Goal: Book appointment/travel/reservation

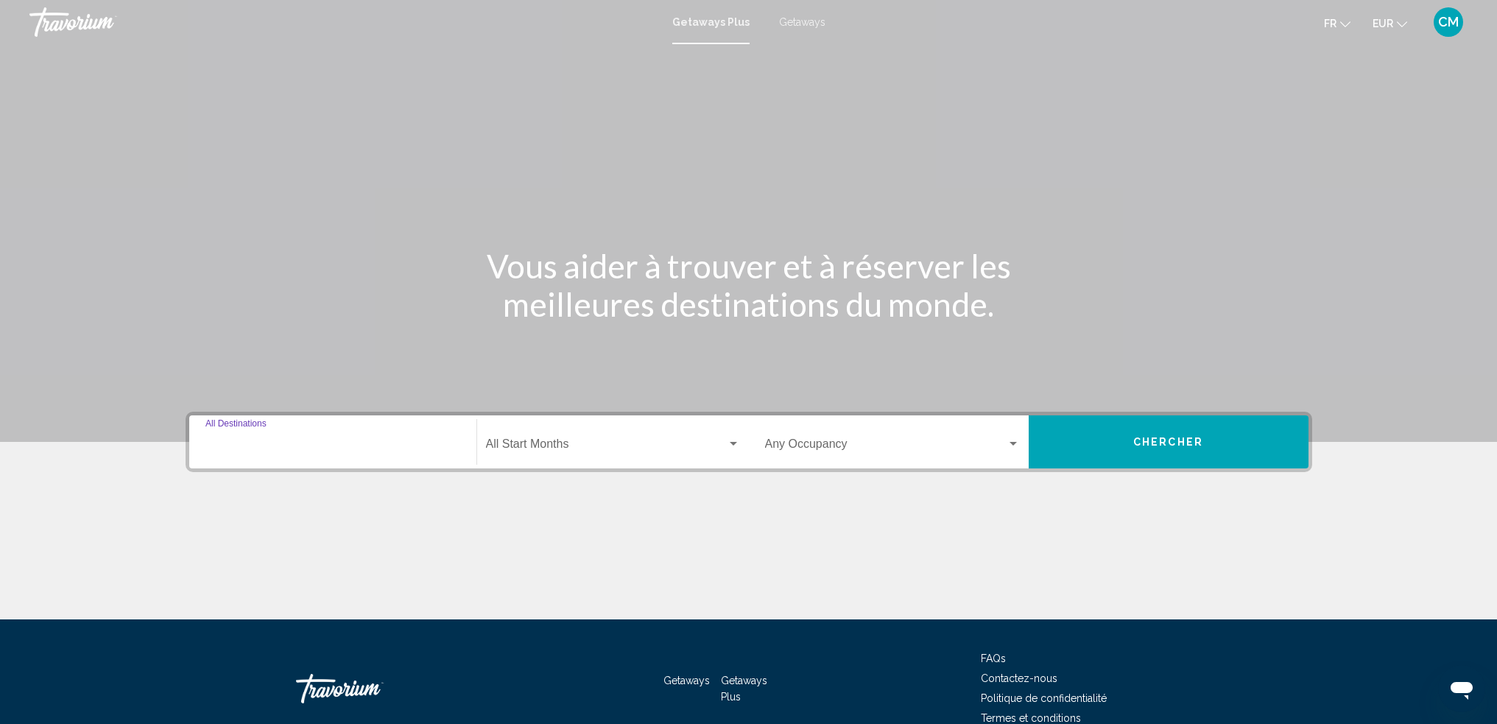
click at [255, 440] on input "Destination All Destinations" at bounding box center [332, 446] width 255 height 13
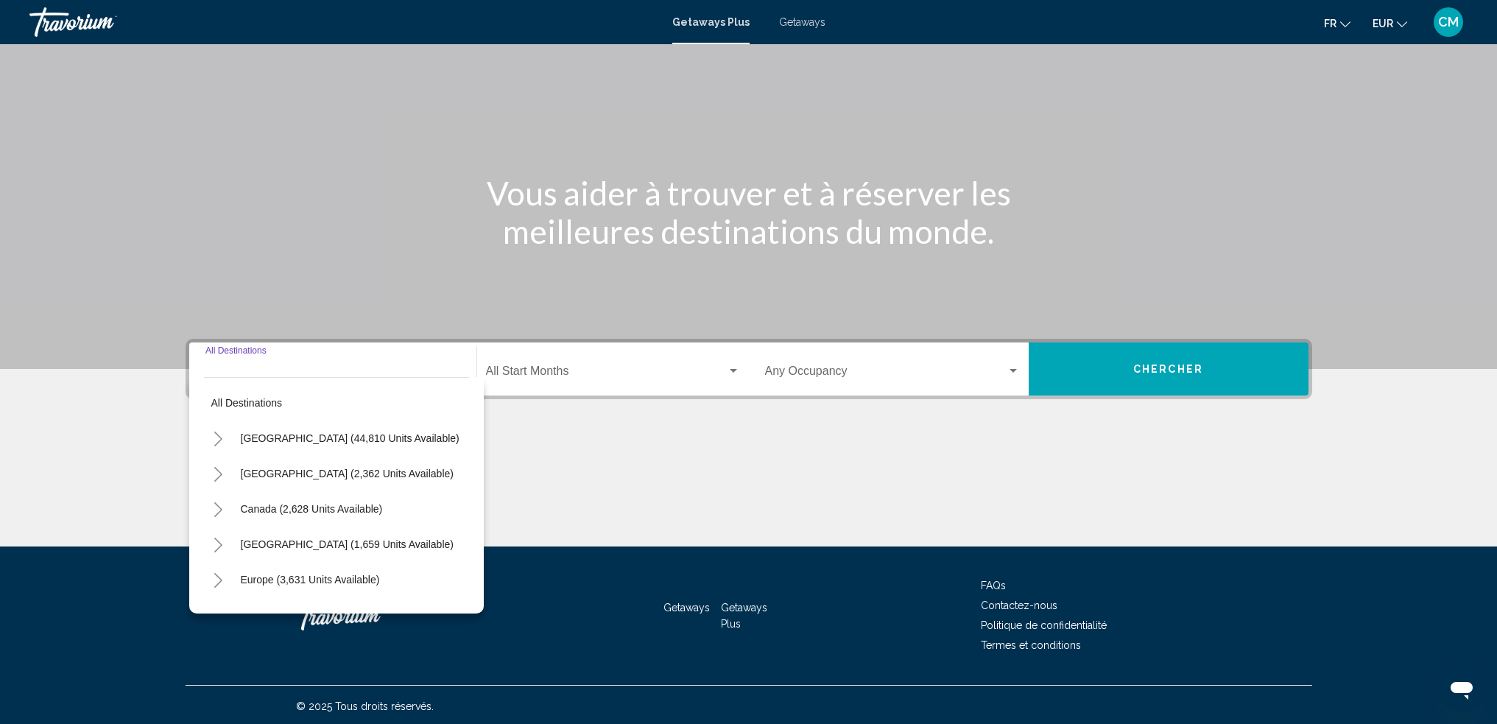
scroll to position [76, 0]
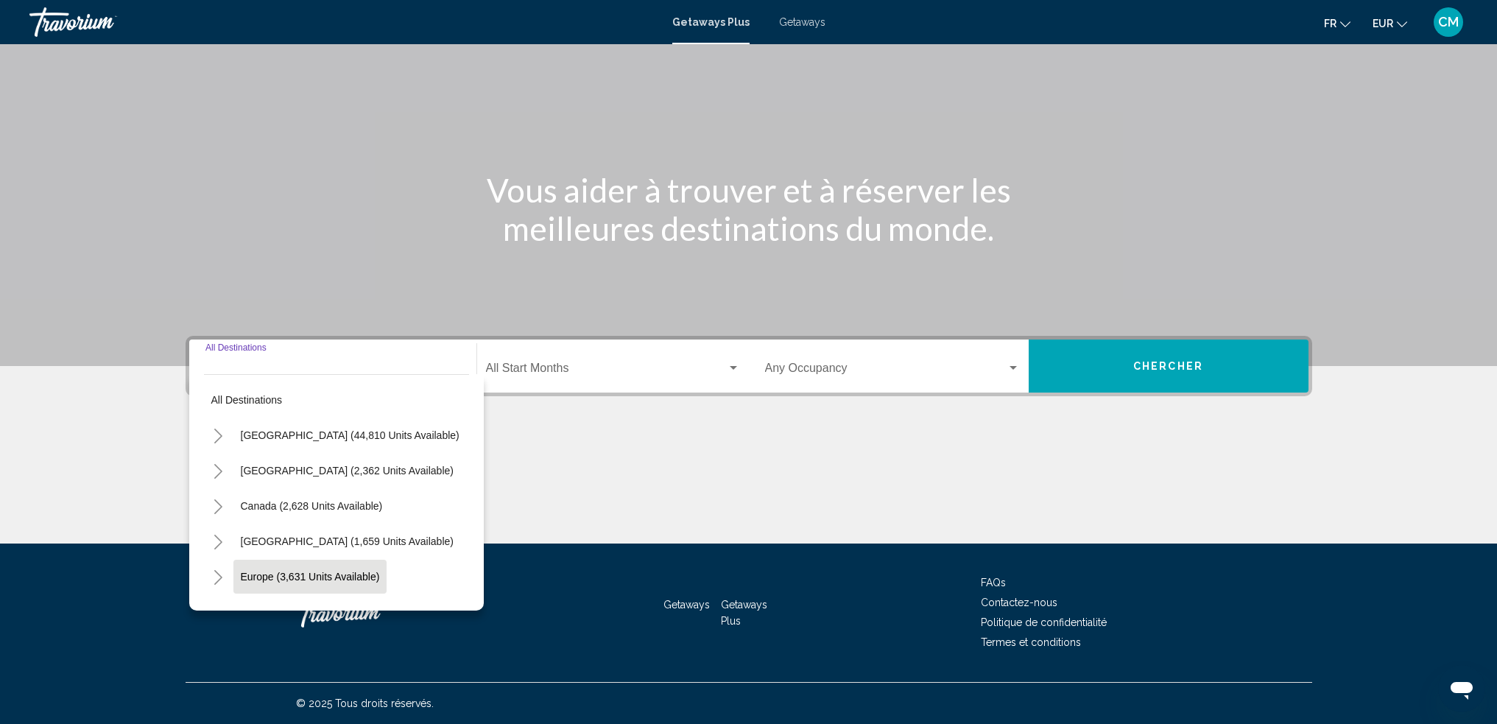
click at [344, 563] on button "Europe (3,631 units available)" at bounding box center [310, 577] width 154 height 34
type input "**********"
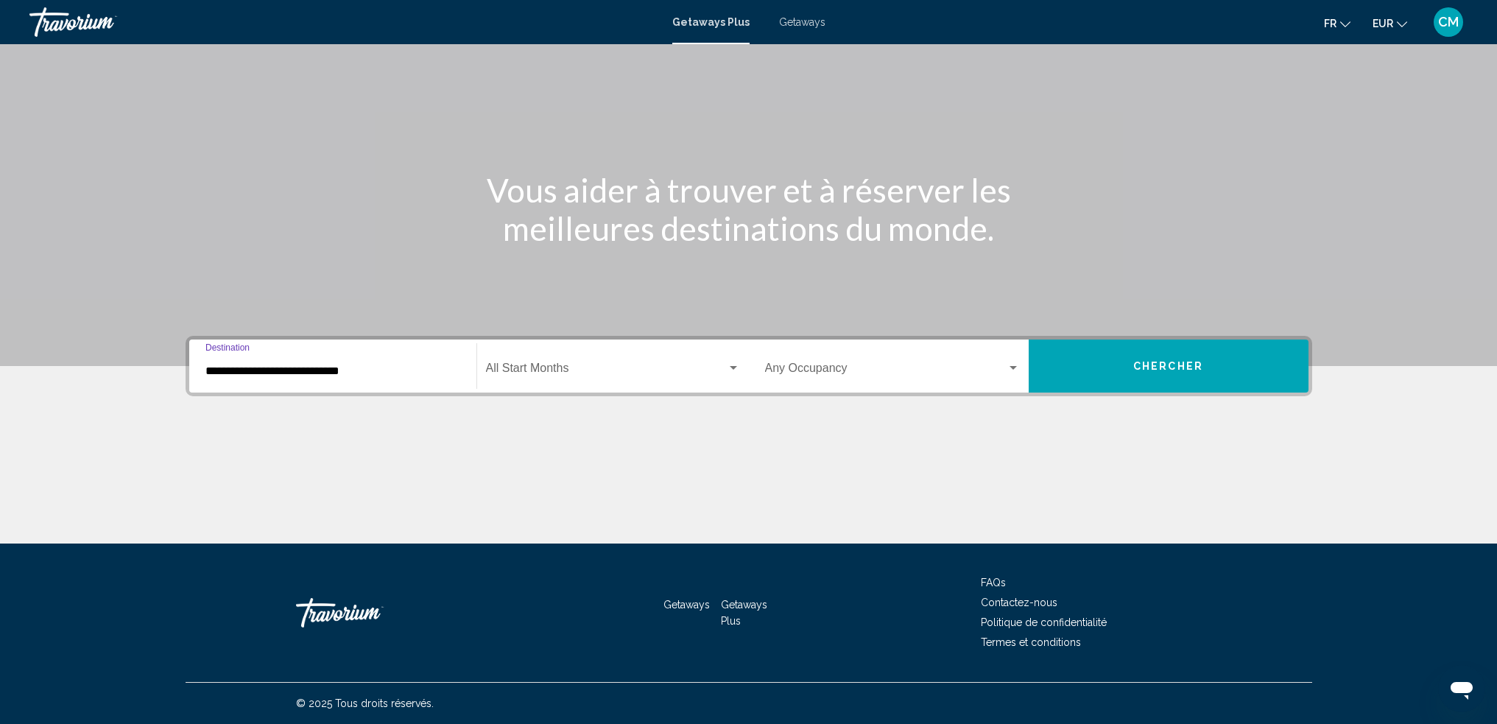
click at [539, 373] on span "Search widget" at bounding box center [606, 370] width 241 height 13
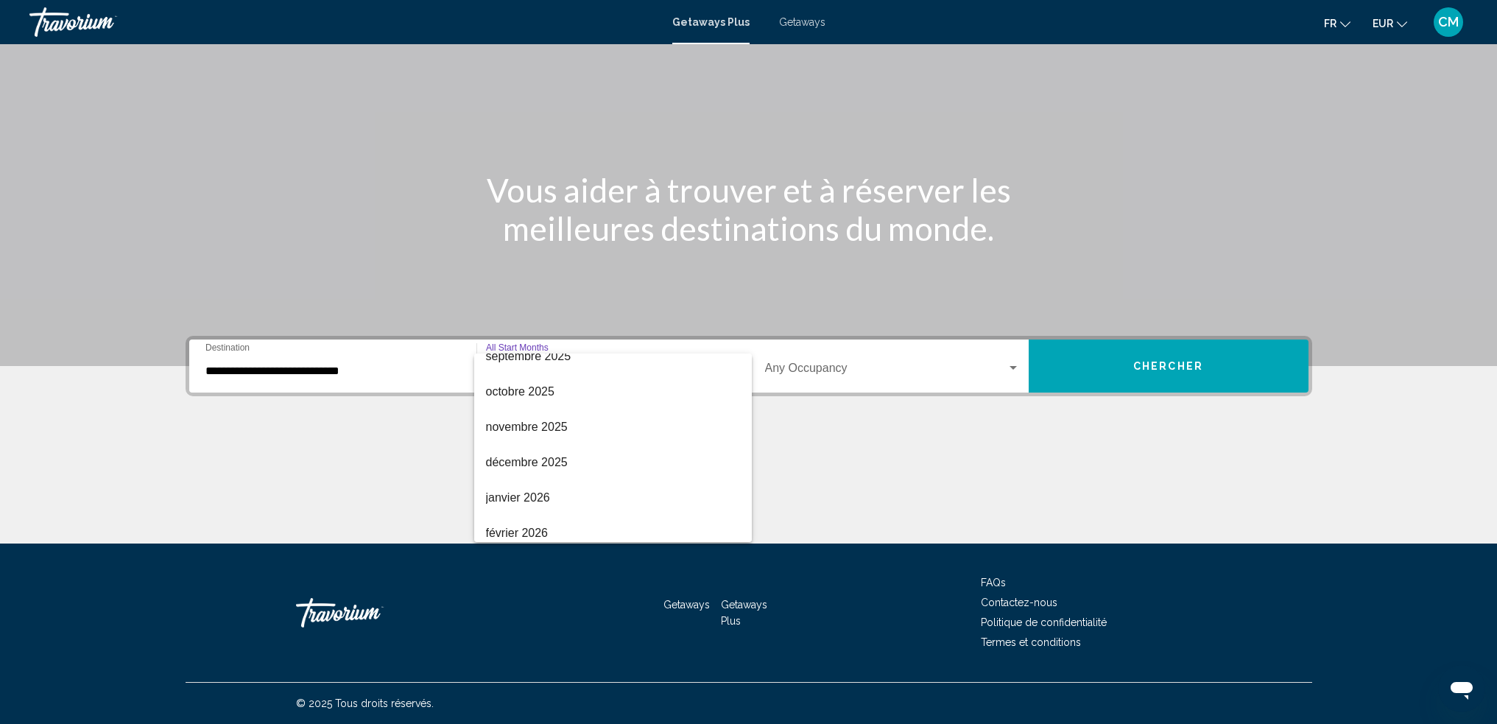
scroll to position [90, 0]
click at [502, 460] on span "décembre 2025" at bounding box center [613, 457] width 254 height 35
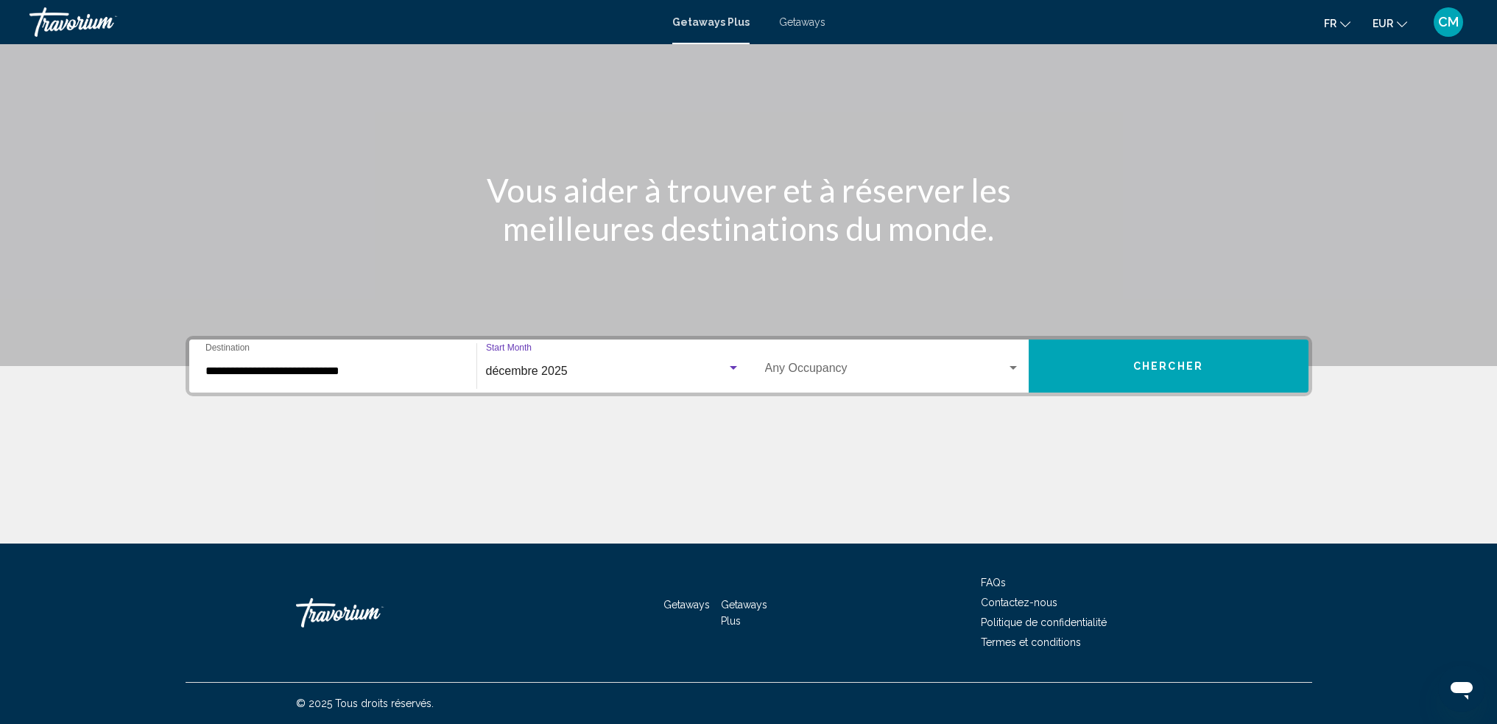
click at [964, 360] on div "Occupancy Any Occupancy" at bounding box center [892, 366] width 255 height 46
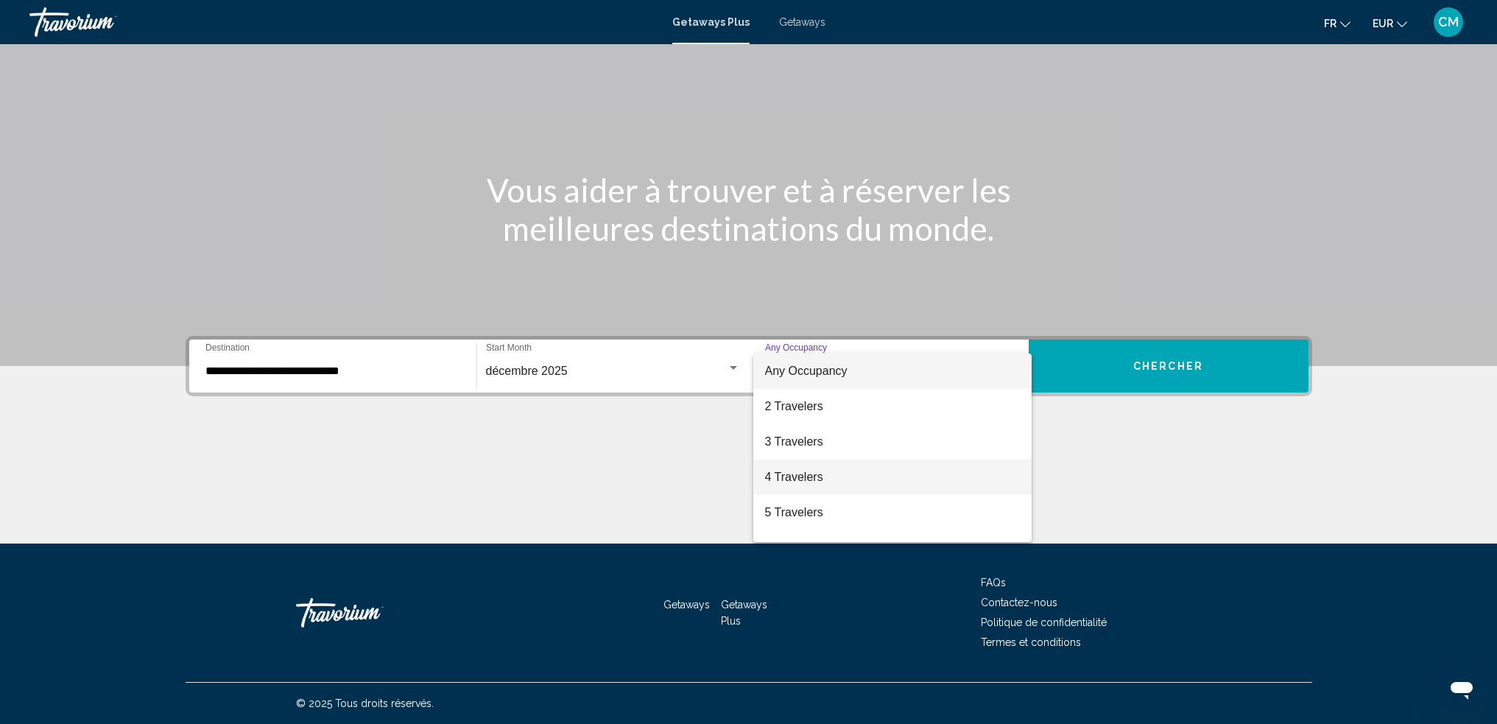
click at [896, 477] on span "4 Travelers" at bounding box center [892, 476] width 255 height 35
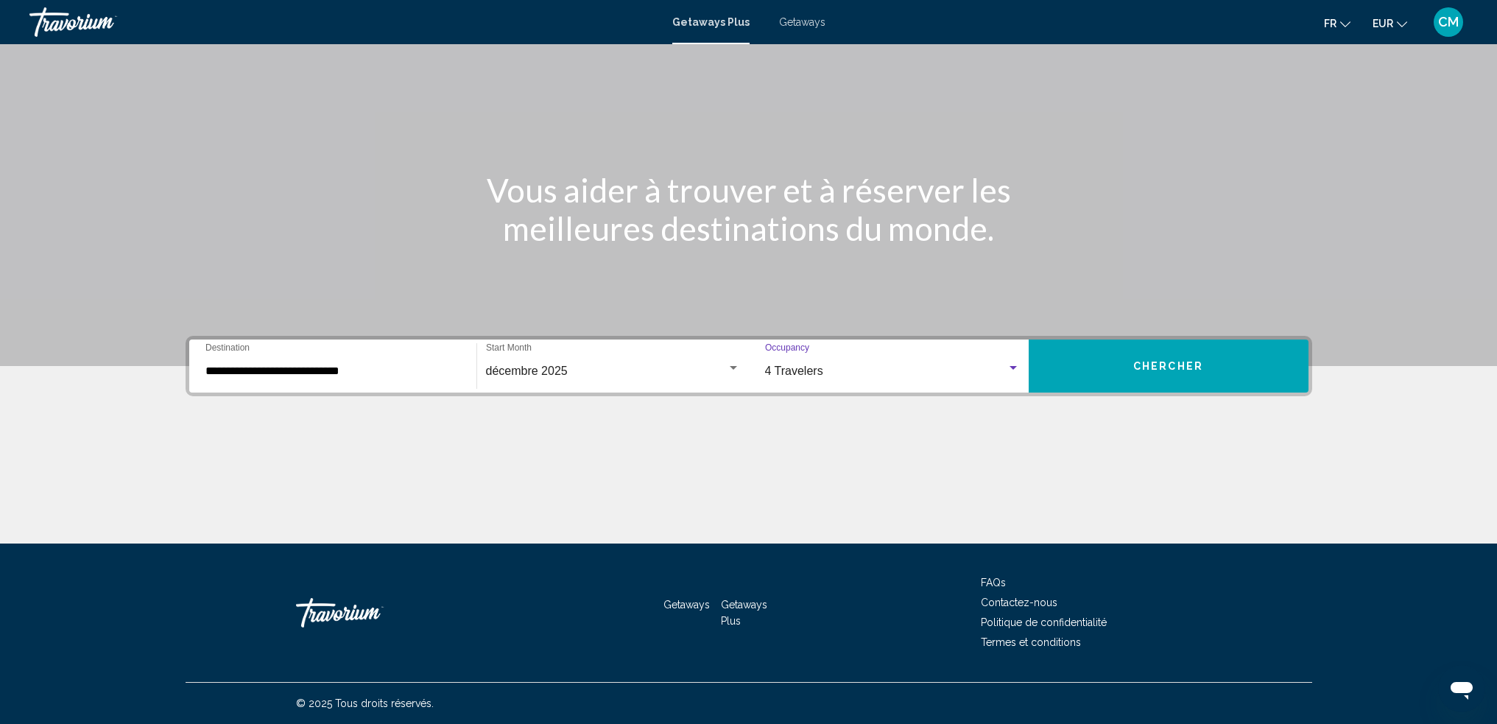
click at [1164, 363] on span "Chercher" at bounding box center [1168, 367] width 70 height 12
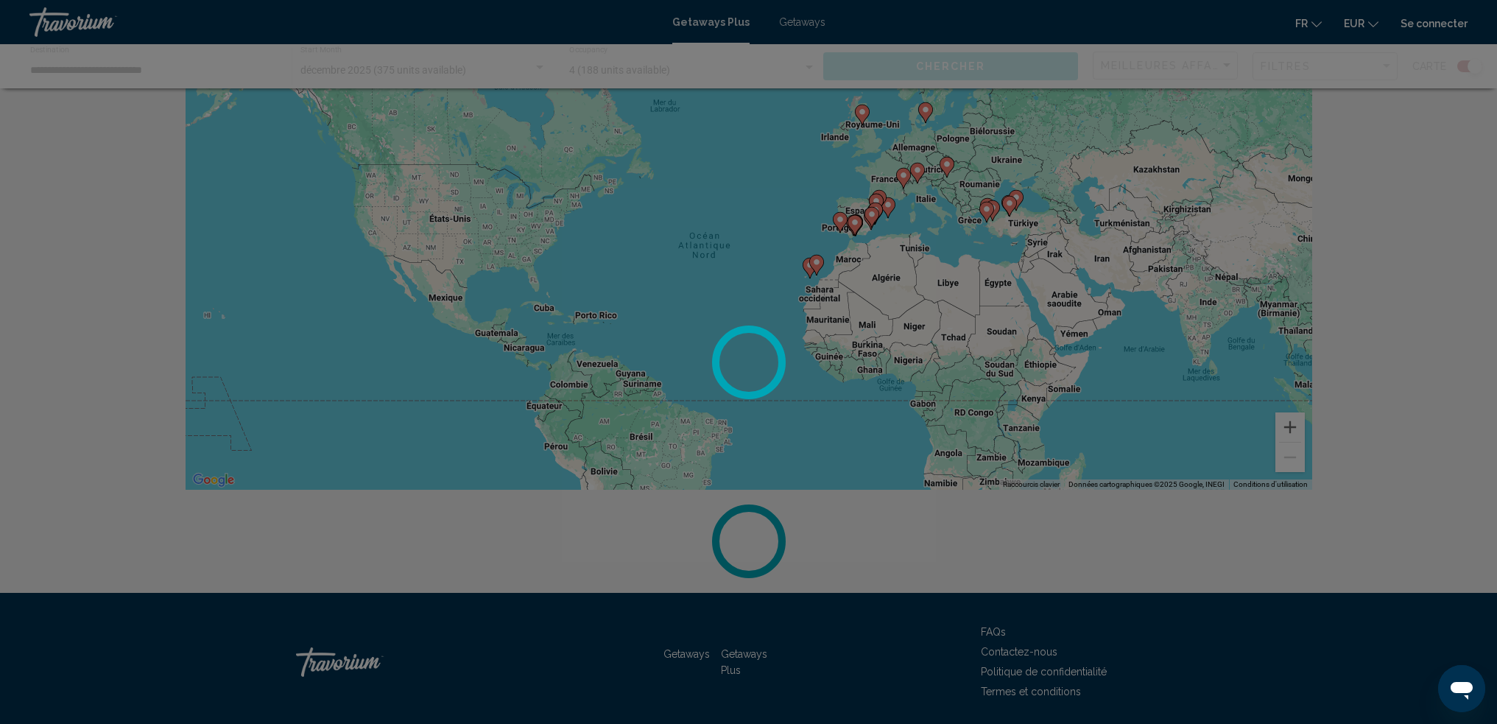
scroll to position [105, 0]
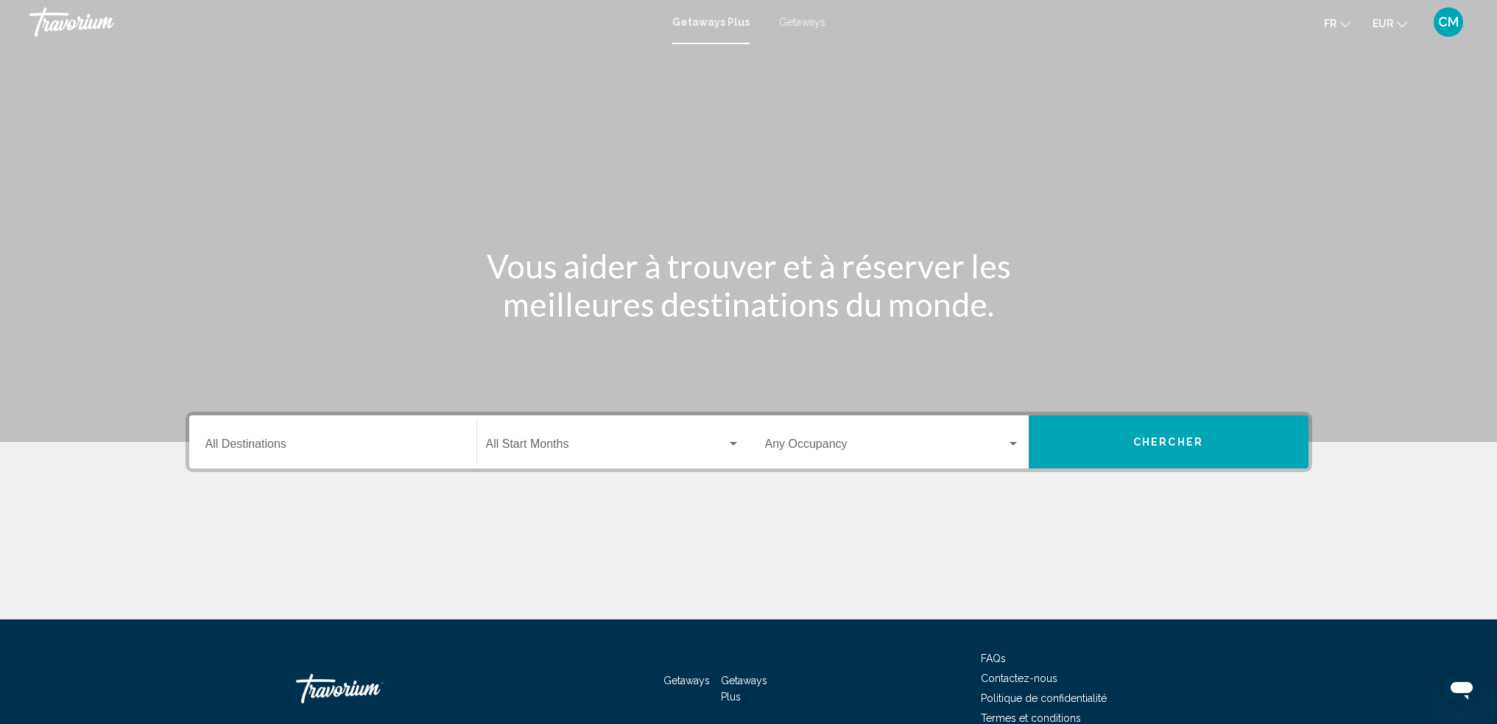
click at [277, 448] on input "Destination All Destinations" at bounding box center [332, 446] width 255 height 13
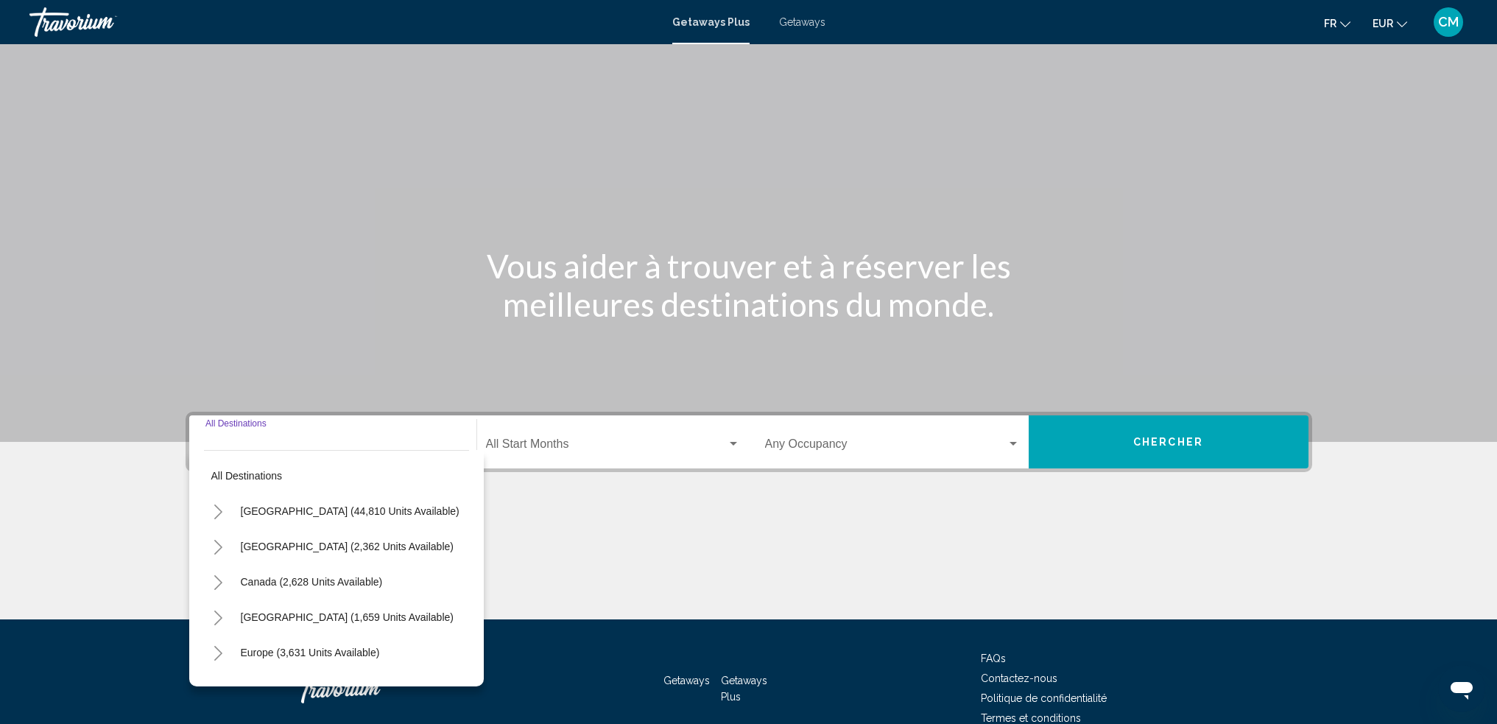
scroll to position [76, 0]
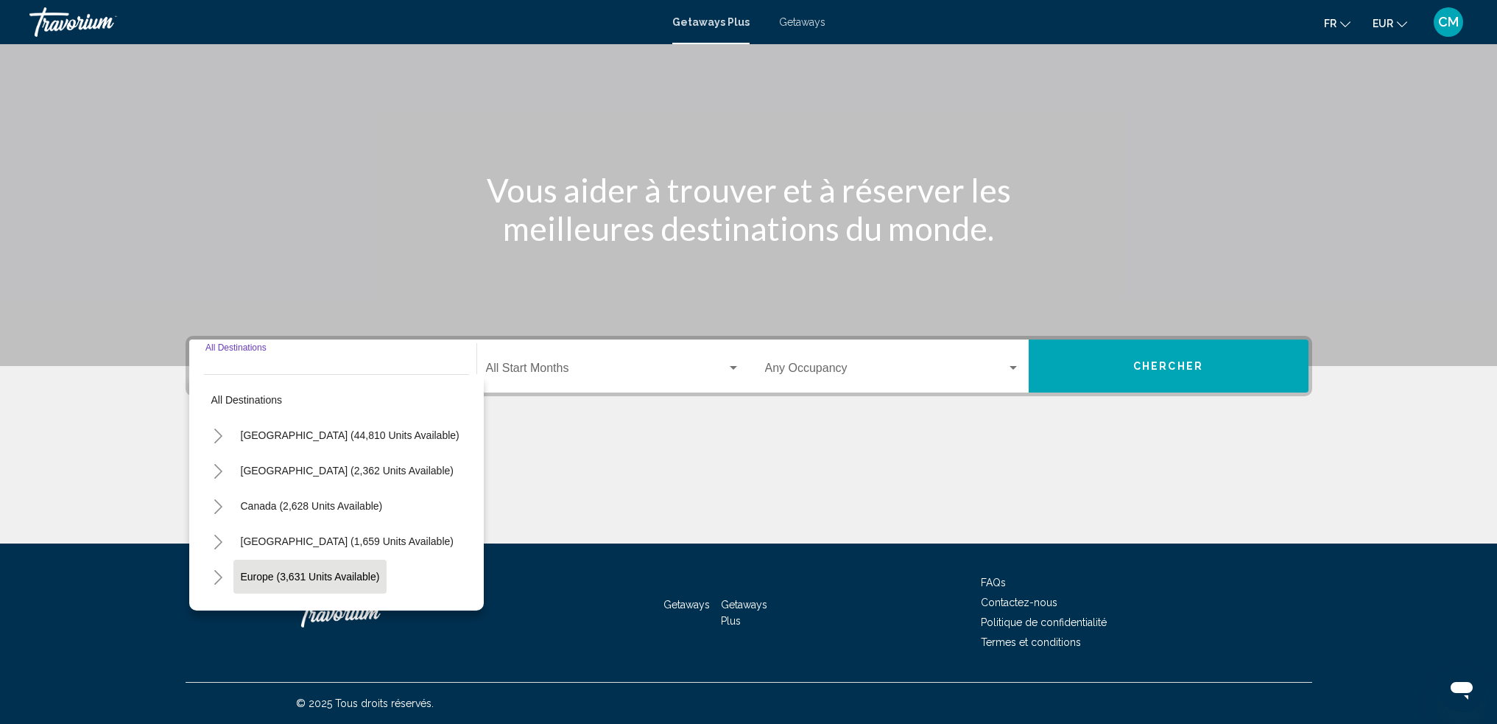
click at [319, 569] on button "Europe (3,631 units available)" at bounding box center [310, 577] width 154 height 34
type input "**********"
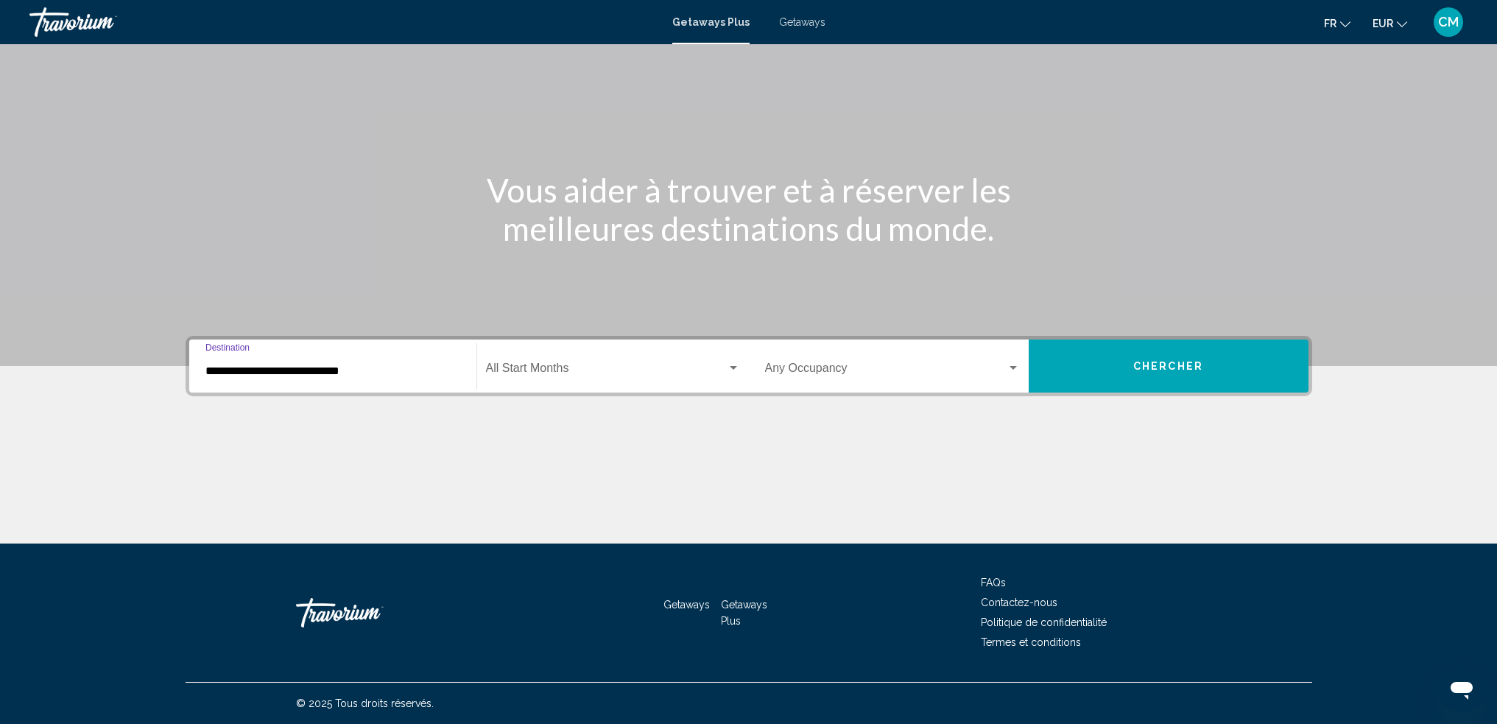
click at [601, 373] on span "Search widget" at bounding box center [606, 370] width 241 height 13
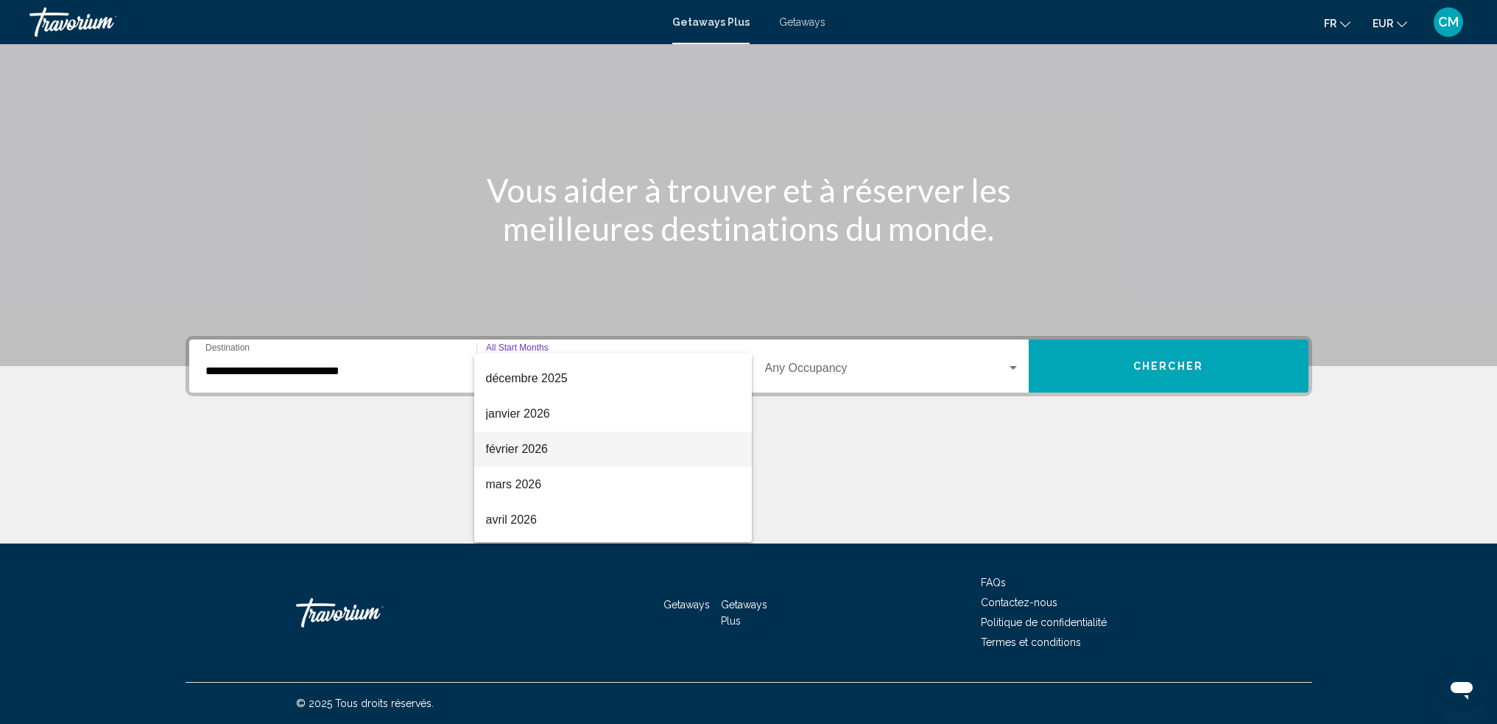
scroll to position [147, 0]
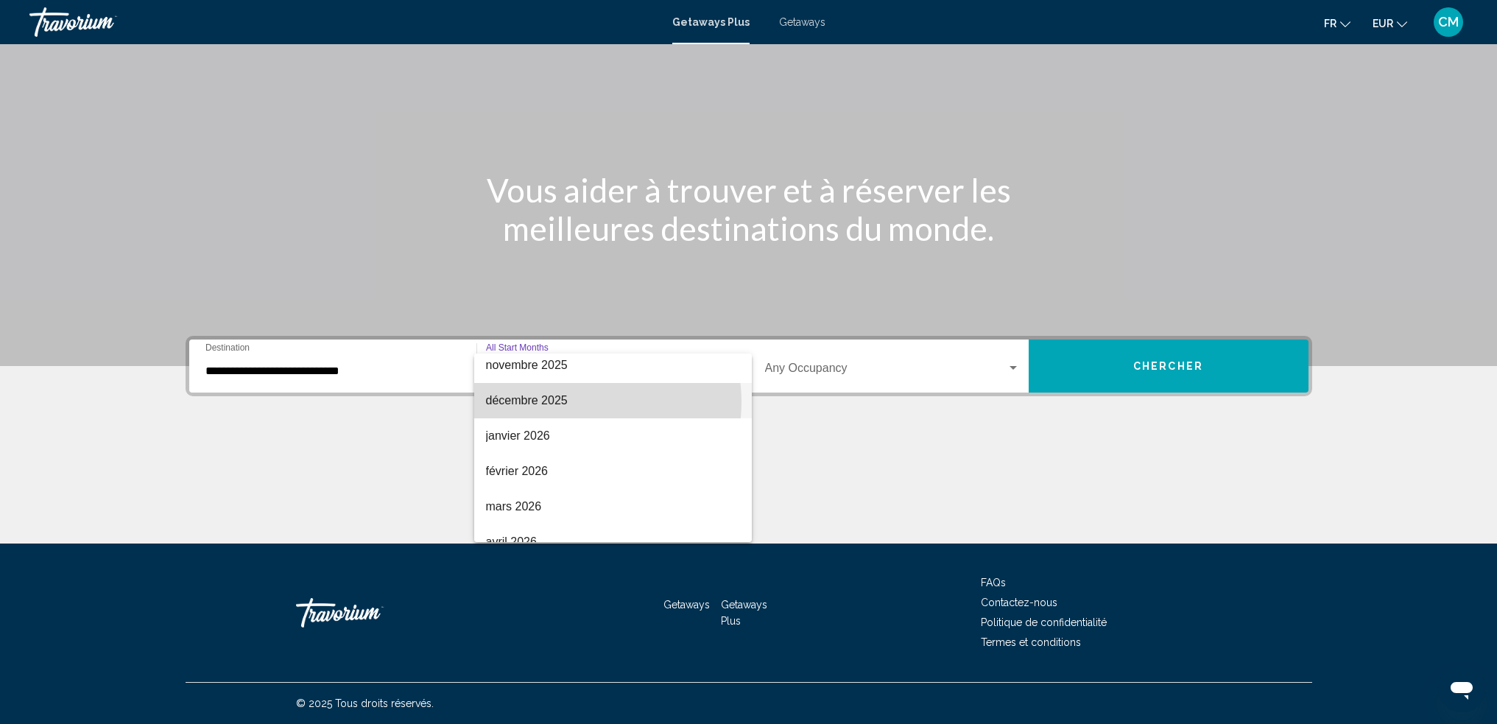
click at [574, 402] on span "décembre 2025" at bounding box center [613, 400] width 254 height 35
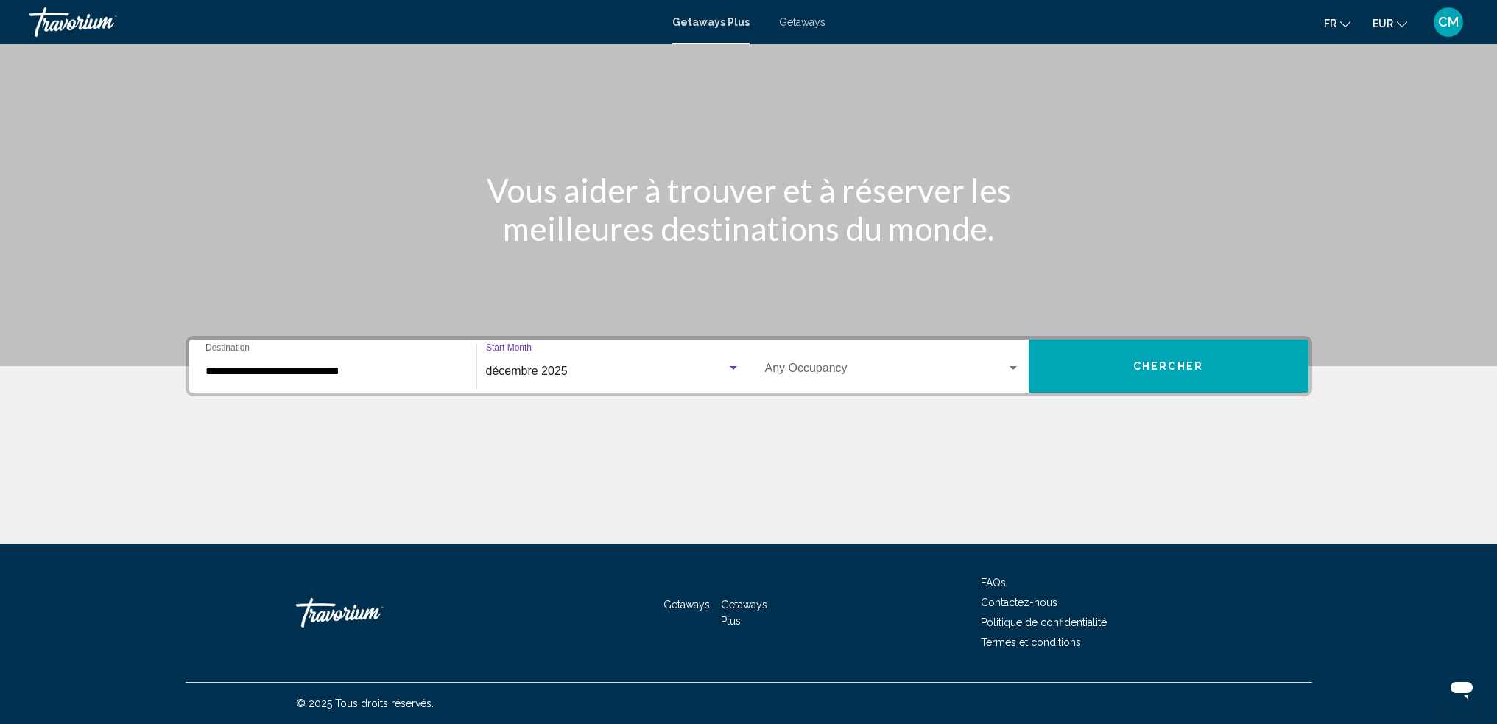
click at [810, 360] on div "Occupancy Any Occupancy" at bounding box center [892, 366] width 255 height 46
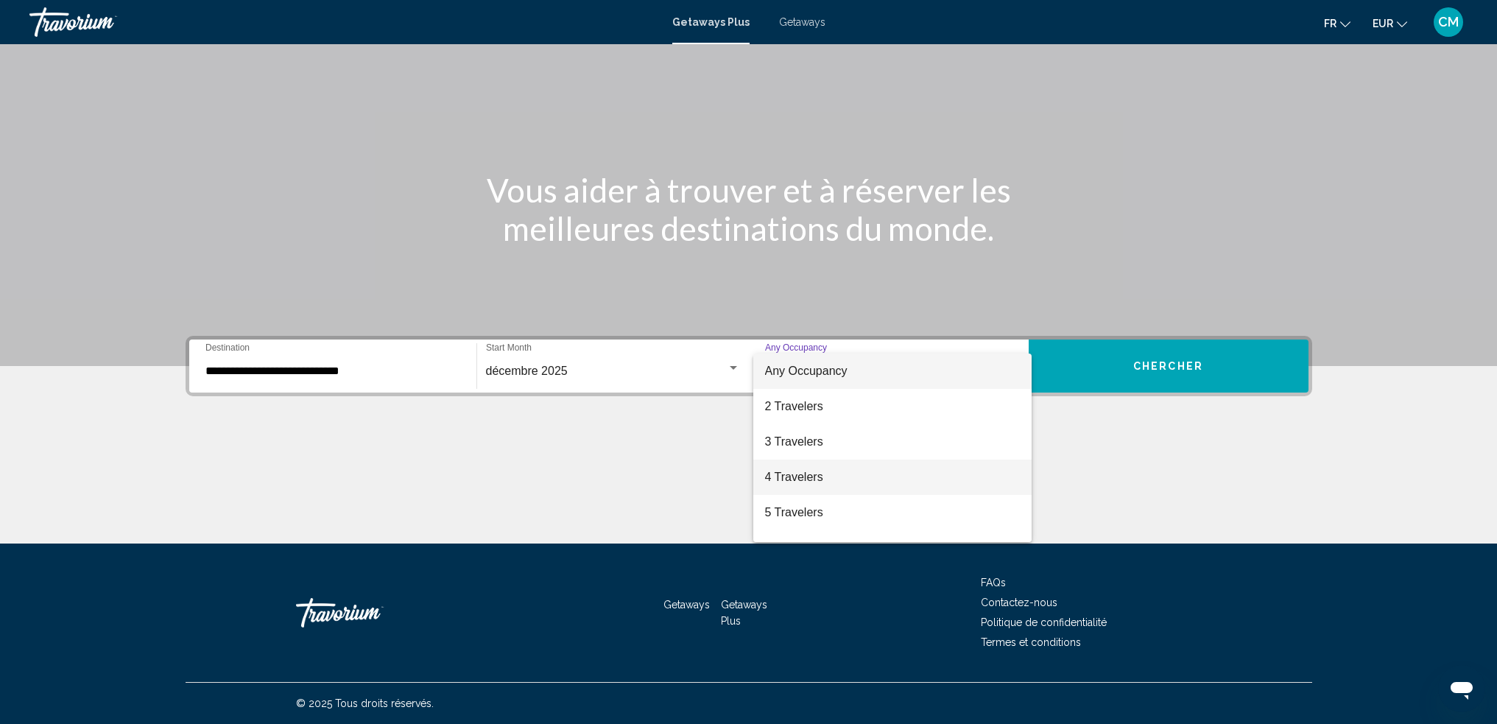
click at [822, 470] on span "4 Travelers" at bounding box center [892, 476] width 255 height 35
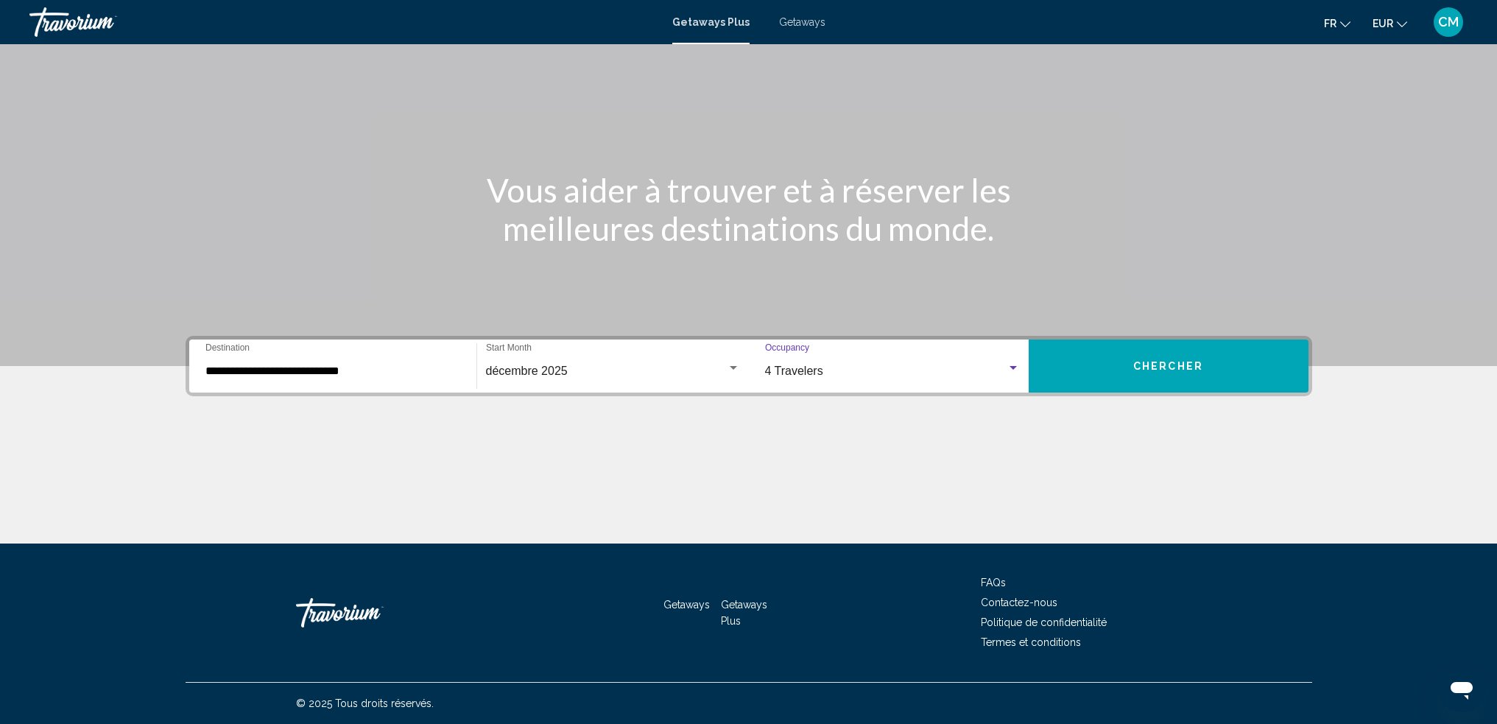
click at [1145, 354] on button "Chercher" at bounding box center [1168, 365] width 280 height 53
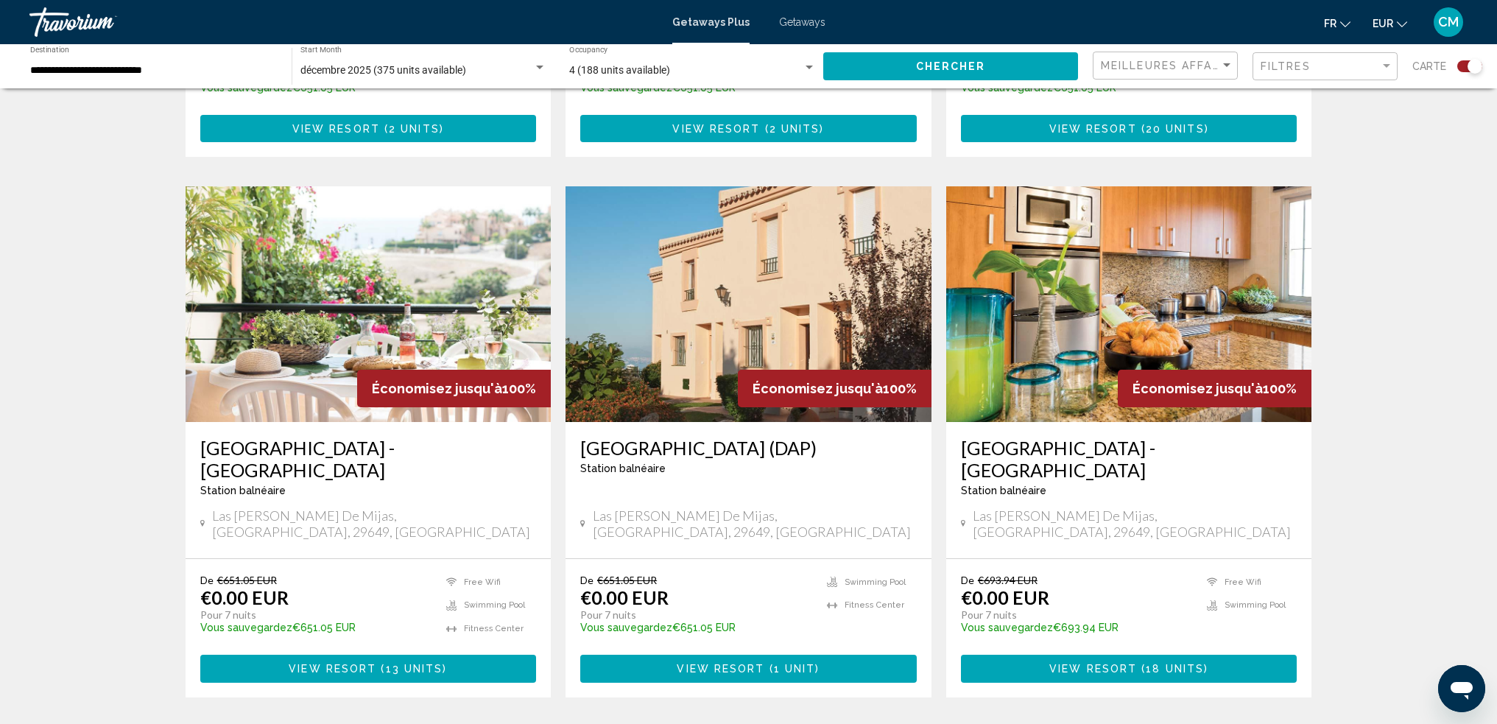
scroll to position [957, 0]
